Goal: Information Seeking & Learning: Find specific fact

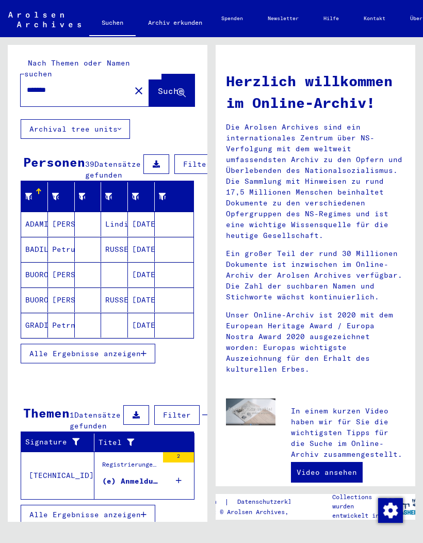
click at [140, 353] on span "Alle Ergebnisse anzeigen" at bounding box center [84, 353] width 111 height 9
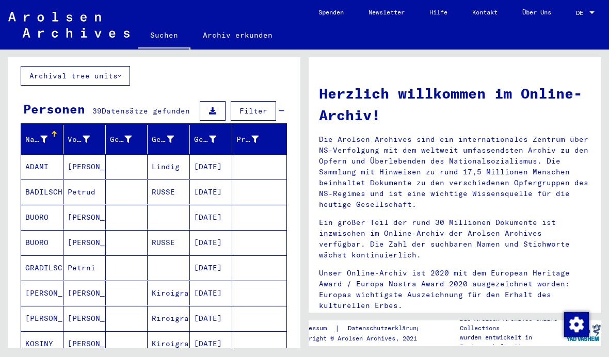
scroll to position [67, 0]
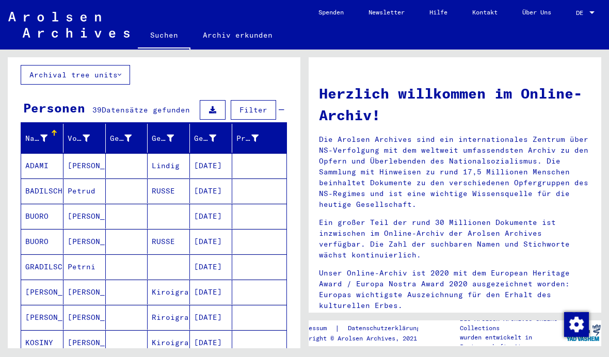
click at [128, 153] on mat-cell at bounding box center [127, 165] width 42 height 25
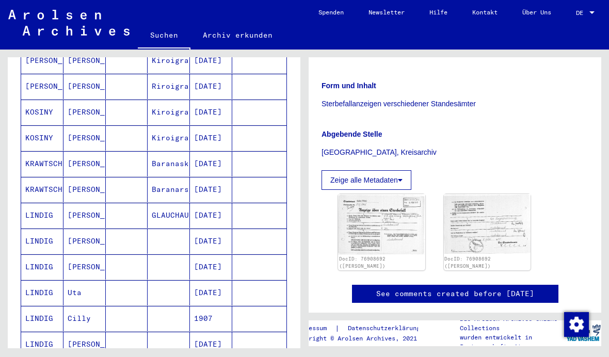
scroll to position [307, 0]
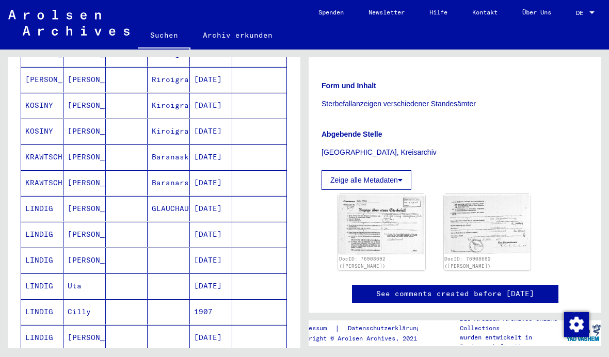
click at [97, 196] on mat-cell "[PERSON_NAME]" at bounding box center [84, 208] width 42 height 25
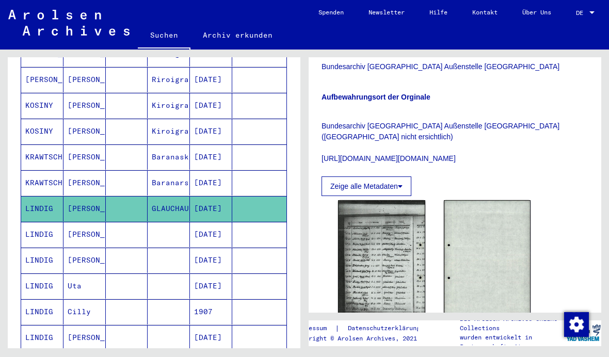
scroll to position [284, 0]
click at [180, 222] on mat-cell at bounding box center [169, 234] width 42 height 25
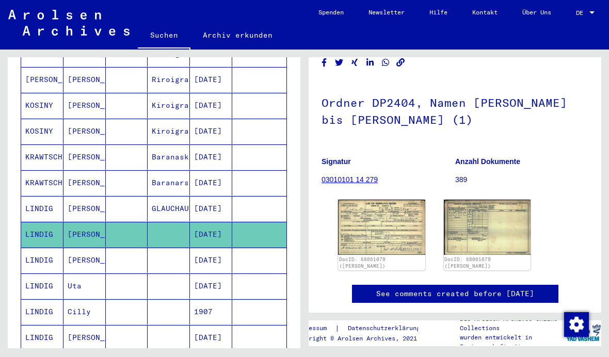
click at [142, 248] on mat-cell at bounding box center [127, 260] width 42 height 25
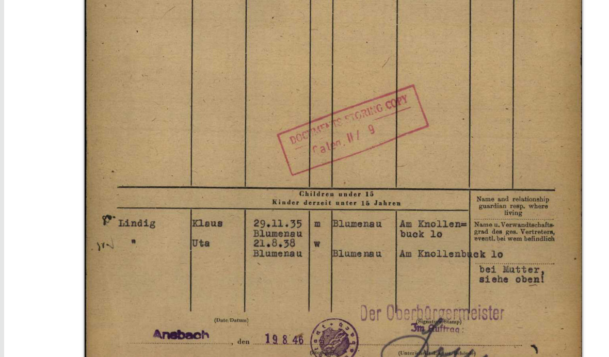
scroll to position [362, 0]
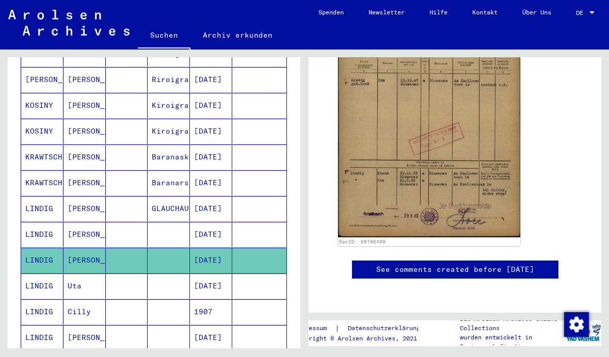
click at [174, 299] on mat-cell at bounding box center [169, 311] width 42 height 25
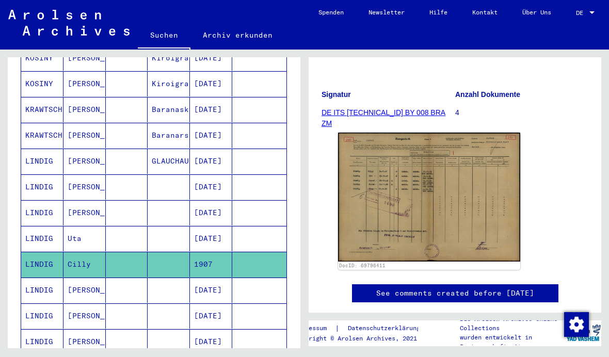
scroll to position [376, 0]
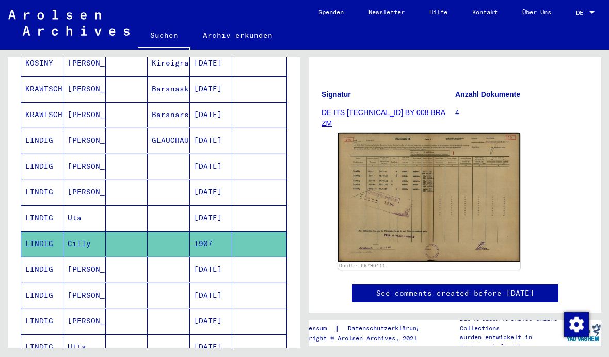
click at [178, 257] on mat-cell at bounding box center [169, 269] width 42 height 25
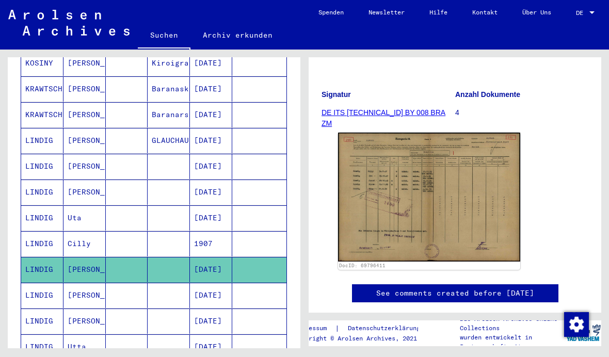
click at [173, 285] on mat-cell at bounding box center [169, 295] width 42 height 25
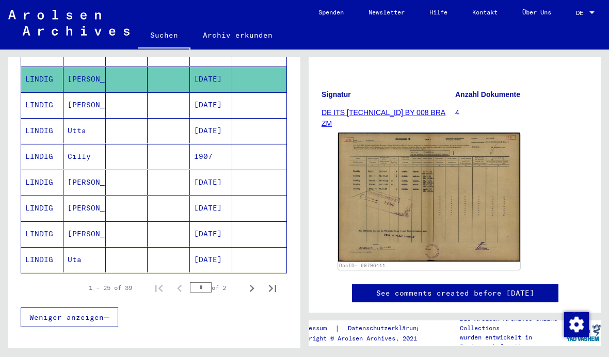
scroll to position [592, 0]
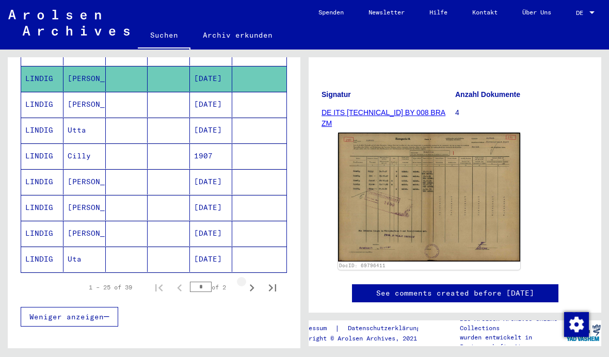
click at [250, 281] on icon "Next page" at bounding box center [252, 288] width 14 height 14
type input "*"
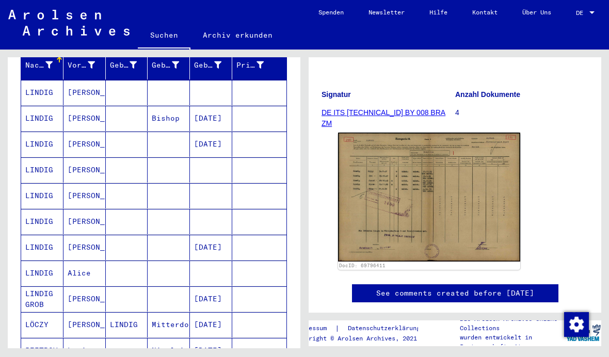
scroll to position [103, 0]
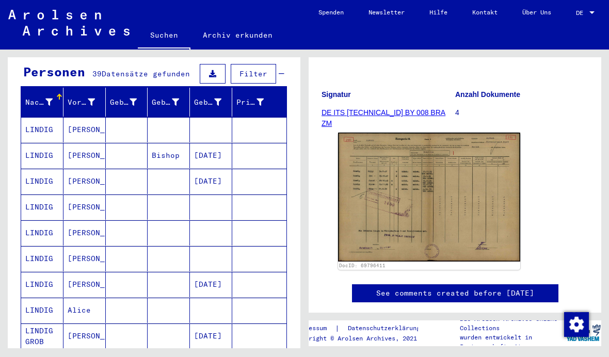
click at [210, 118] on mat-cell at bounding box center [211, 129] width 42 height 25
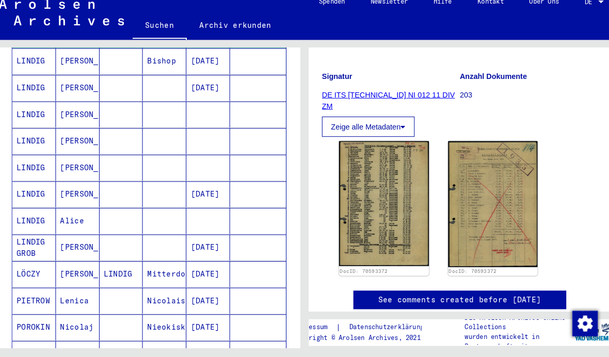
scroll to position [188, 0]
click at [132, 264] on mat-cell "LINDIG" at bounding box center [127, 276] width 42 height 25
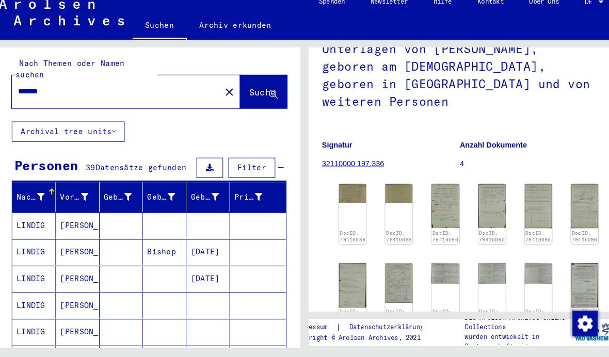
scroll to position [4, 0]
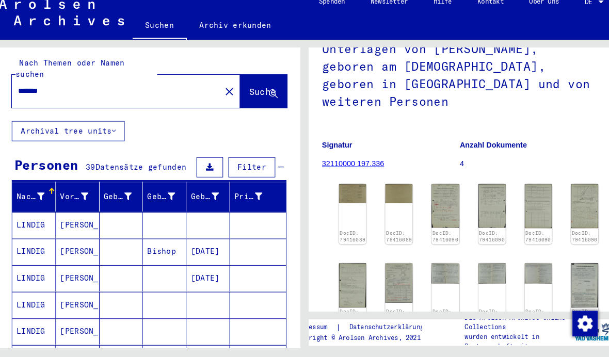
click at [225, 93] on mat-icon "close" at bounding box center [231, 99] width 12 height 12
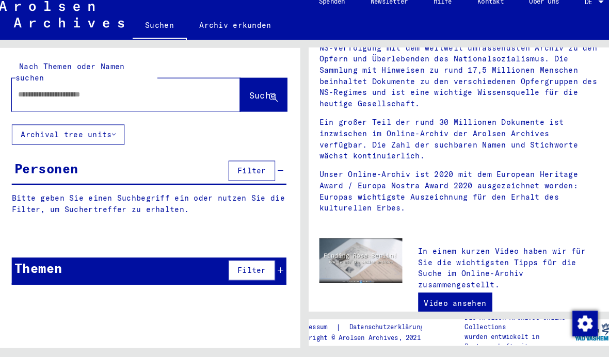
click at [82, 87] on div at bounding box center [131, 103] width 221 height 32
click at [58, 97] on input "text" at bounding box center [119, 102] width 184 height 11
type input "********"
click at [252, 87] on button "Suche" at bounding box center [264, 103] width 45 height 32
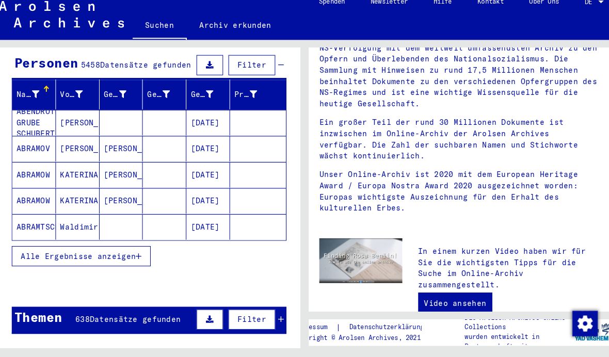
scroll to position [104, 0]
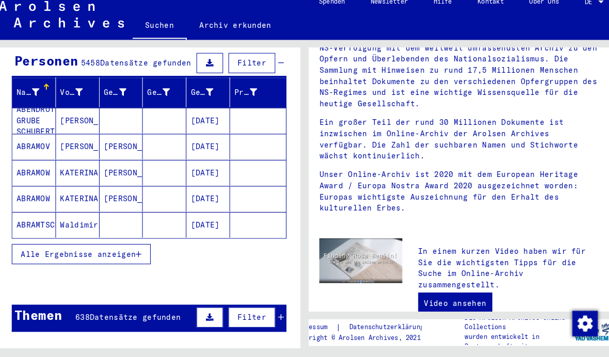
click at [133, 248] on button "Alle Ergebnisse anzeigen" at bounding box center [88, 258] width 135 height 20
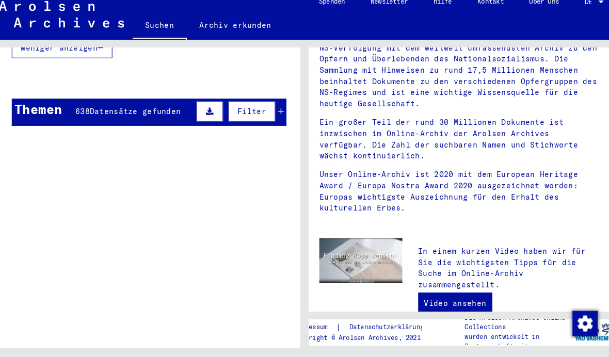
scroll to position [848, 0]
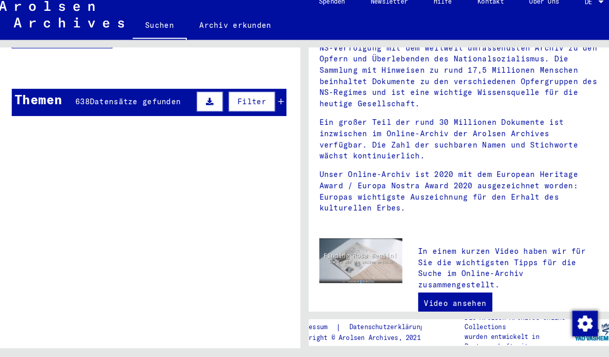
click at [267, 100] on button "Filter" at bounding box center [253, 110] width 45 height 20
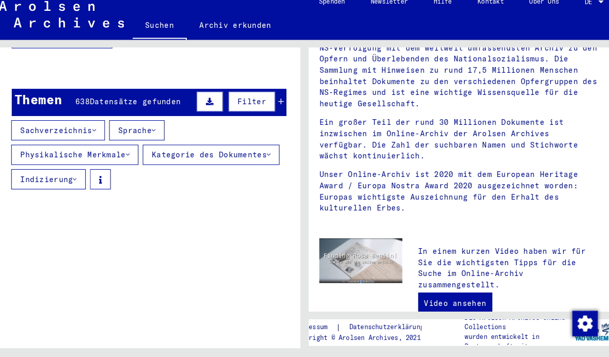
click at [120, 151] on button "Physikalische Merkmale" at bounding box center [81, 161] width 123 height 20
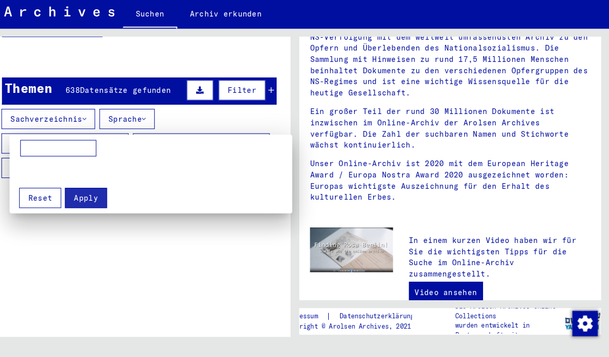
click at [178, 263] on div at bounding box center [304, 178] width 609 height 357
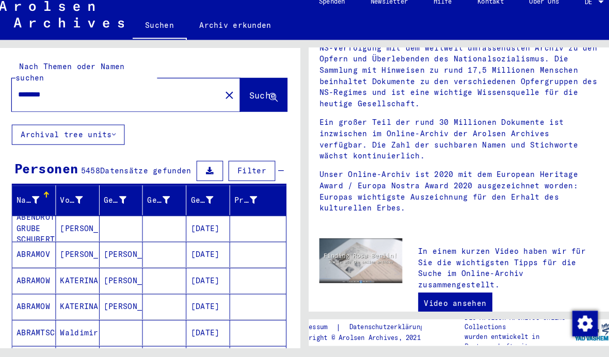
scroll to position [0, 0]
click at [209, 173] on icon at bounding box center [212, 176] width 7 height 7
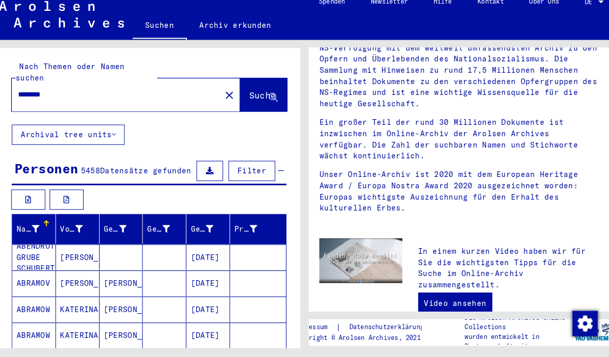
click at [73, 194] on button at bounding box center [73, 204] width 33 height 20
click at [225, 97] on mat-icon "close" at bounding box center [231, 103] width 12 height 12
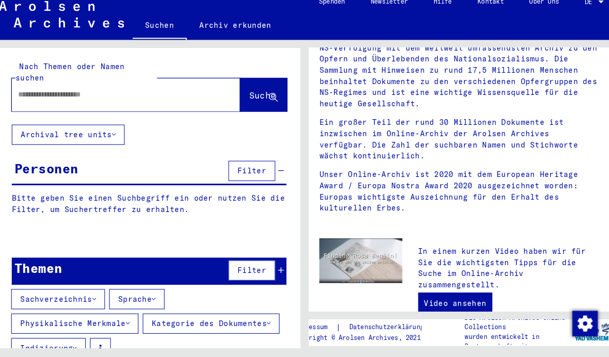
click at [56, 97] on input "text" at bounding box center [119, 102] width 184 height 11
click at [242, 87] on button "Suche" at bounding box center [264, 103] width 45 height 32
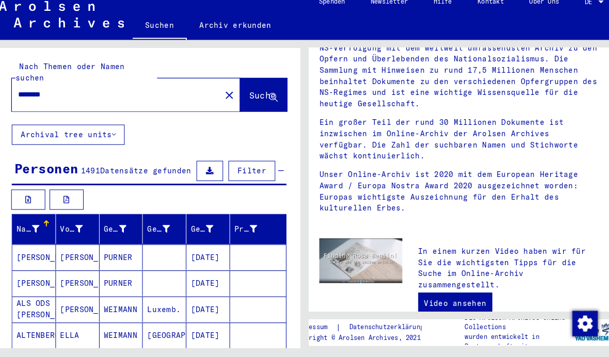
click at [71, 194] on button at bounding box center [73, 204] width 33 height 20
click at [54, 97] on input "********" at bounding box center [119, 102] width 184 height 11
click at [255, 98] on span "Suche" at bounding box center [264, 103] width 26 height 10
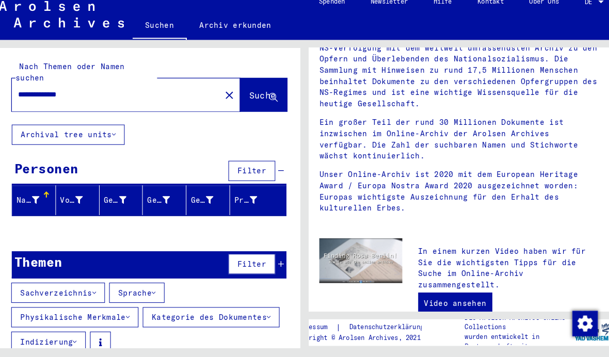
click at [172, 97] on input "**********" at bounding box center [119, 102] width 184 height 11
type input "***"
